Goal: Navigation & Orientation: Understand site structure

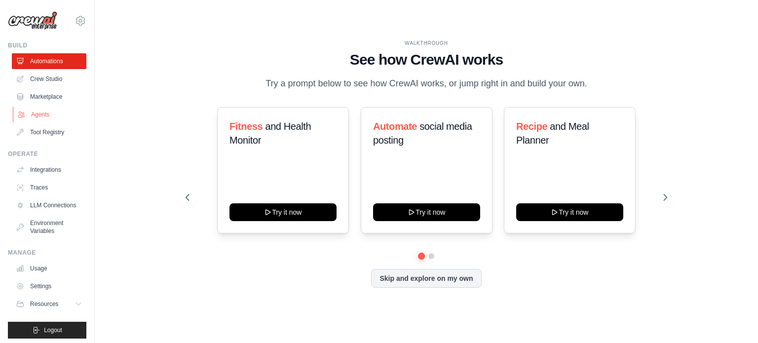
click at [46, 115] on link "Agents" at bounding box center [50, 115] width 75 height 16
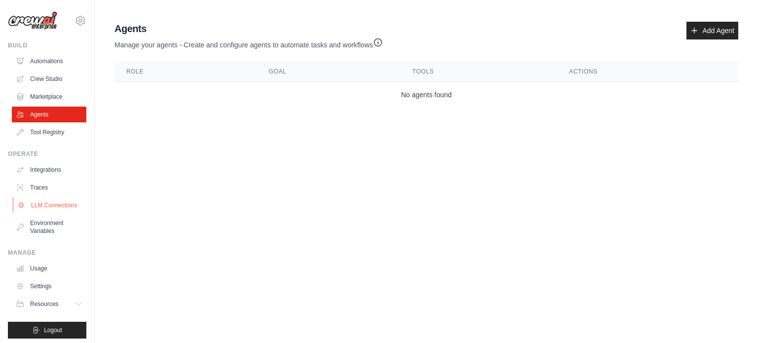
click at [41, 205] on link "LLM Connections" at bounding box center [50, 205] width 75 height 16
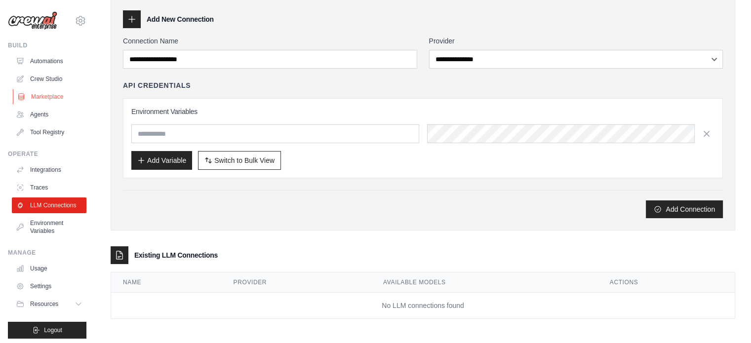
click at [41, 92] on link "Marketplace" at bounding box center [50, 97] width 75 height 16
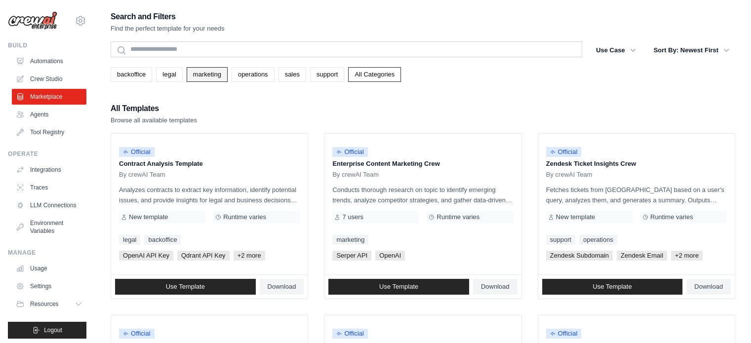
click at [202, 72] on link "marketing" at bounding box center [207, 74] width 41 height 15
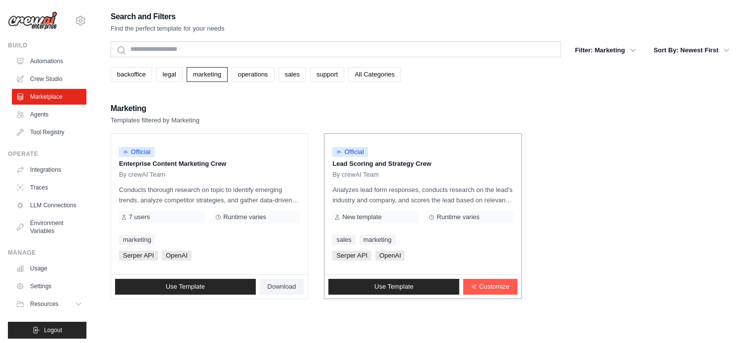
scroll to position [20, 0]
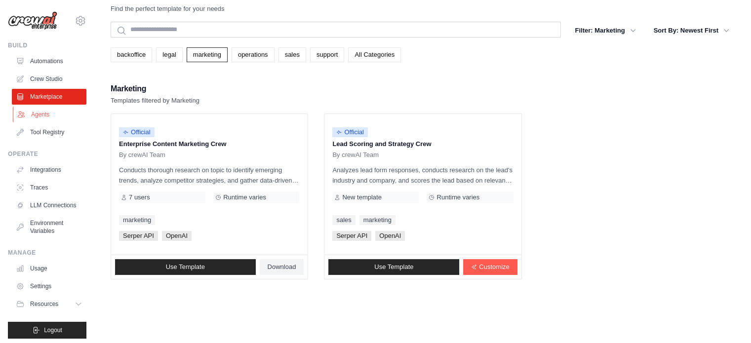
click at [47, 117] on link "Agents" at bounding box center [50, 115] width 75 height 16
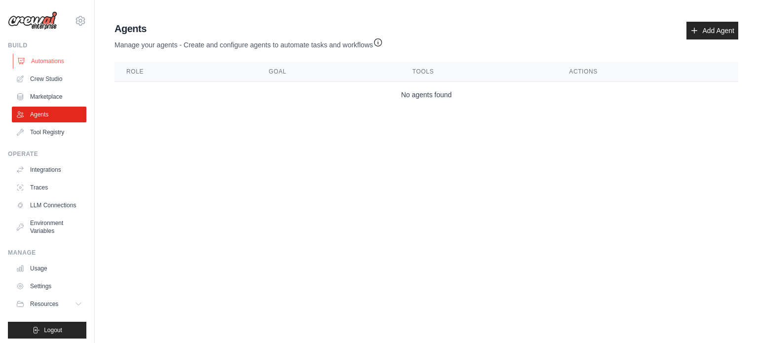
click at [60, 62] on link "Automations" at bounding box center [50, 61] width 75 height 16
